Goal: Book appointment/travel/reservation

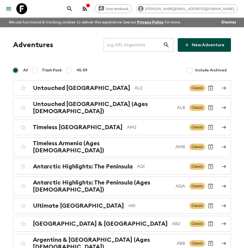
click at [145, 45] on input "text" at bounding box center [134, 44] width 60 height 15
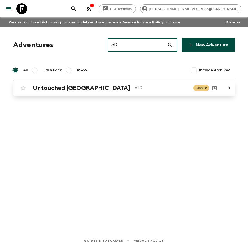
type input "al2"
click at [58, 88] on h2 "Untouched [GEOGRAPHIC_DATA]" at bounding box center [81, 87] width 97 height 7
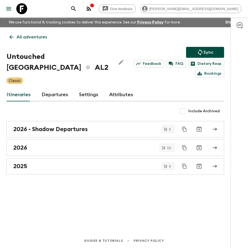
click at [59, 95] on link "Departures" at bounding box center [55, 94] width 27 height 13
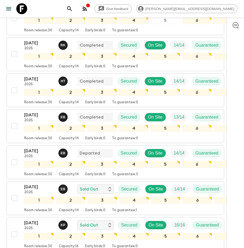
scroll to position [251, 0]
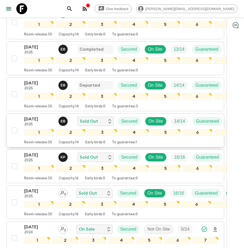
click at [16, 121] on div "[DATE] 2025 E B Sold Out Secured On Site 14 / 14 Guaranteed 1 2 3 4 5 6 7 Room …" at bounding box center [114, 130] width 210 height 29
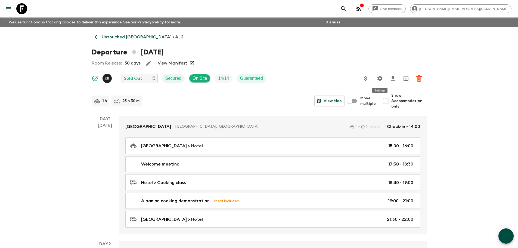
click at [248, 79] on button "Settings" at bounding box center [380, 78] width 11 height 11
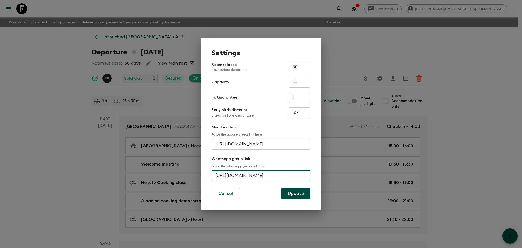
scroll to position [0, 26]
drag, startPoint x: 215, startPoint y: 178, endPoint x: 328, endPoint y: 168, distance: 113.5
click at [248, 168] on div "Settings Room release days before departure 30 ​ Capacity 14 ​ To Guarantee 1 ​…" at bounding box center [261, 124] width 522 height 248
